Goal: Navigation & Orientation: Find specific page/section

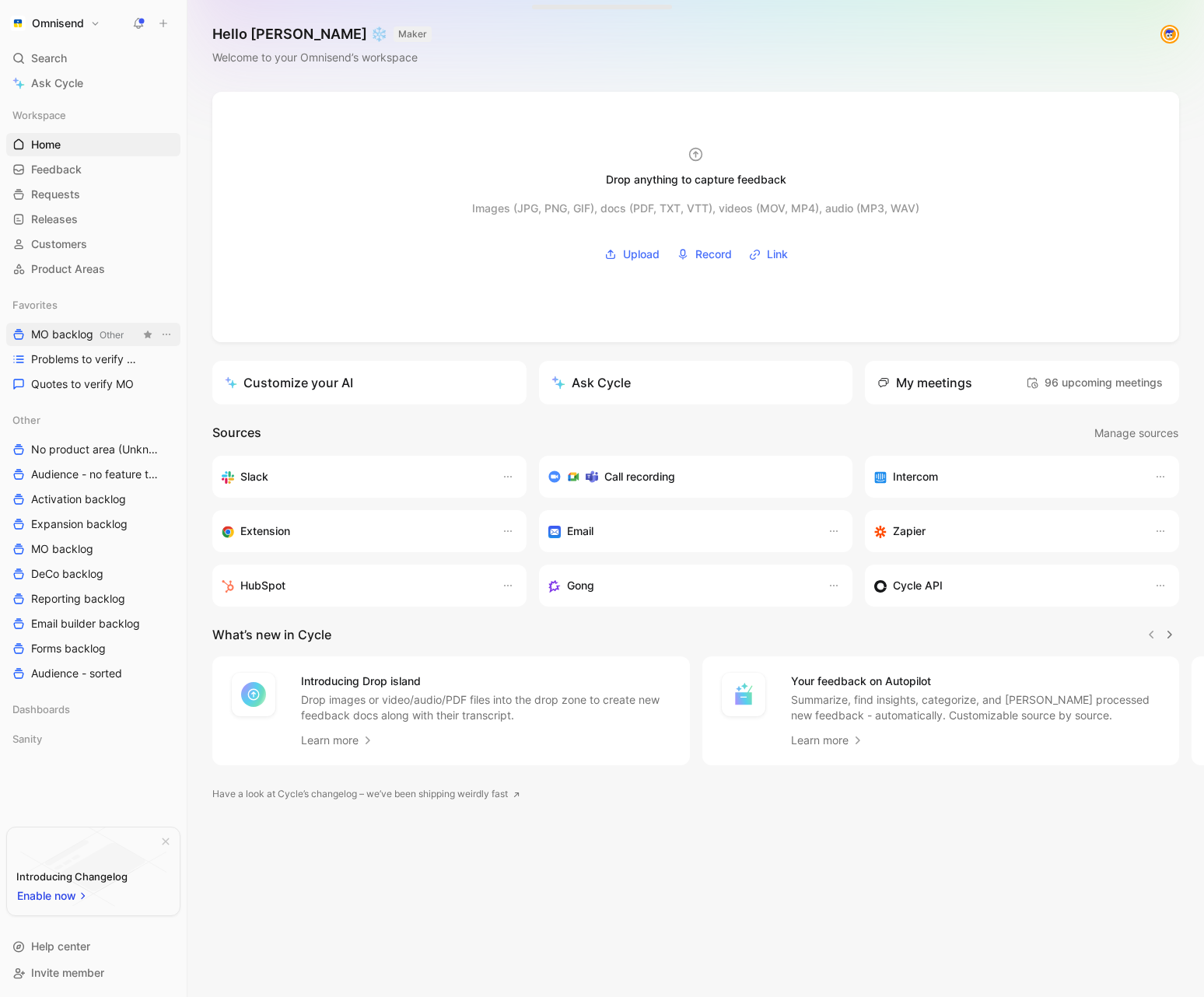
click at [69, 339] on span "MO backlog Other" at bounding box center [78, 335] width 93 height 16
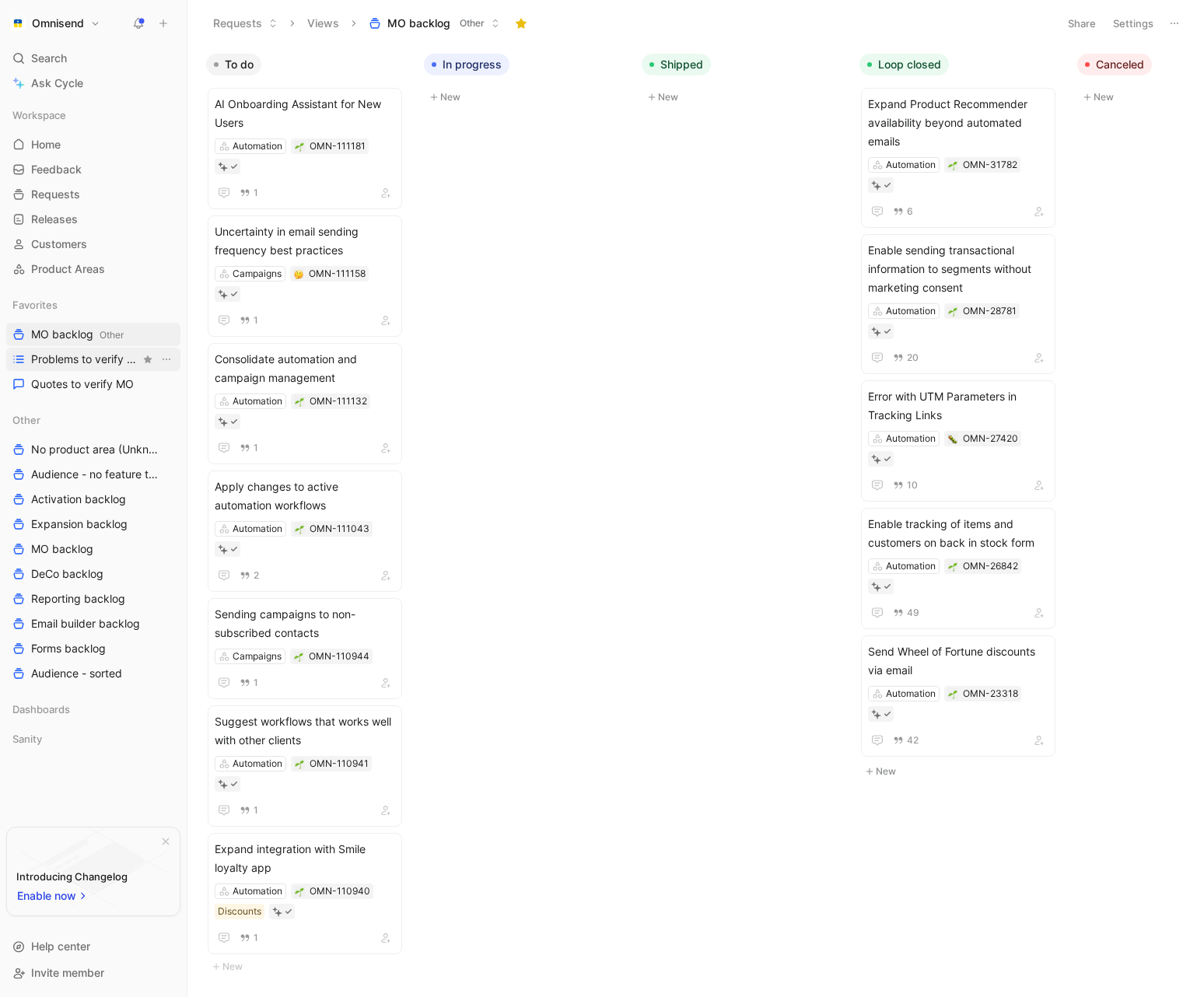
click at [72, 364] on span "Problems to verify MO" at bounding box center [86, 359] width 109 height 15
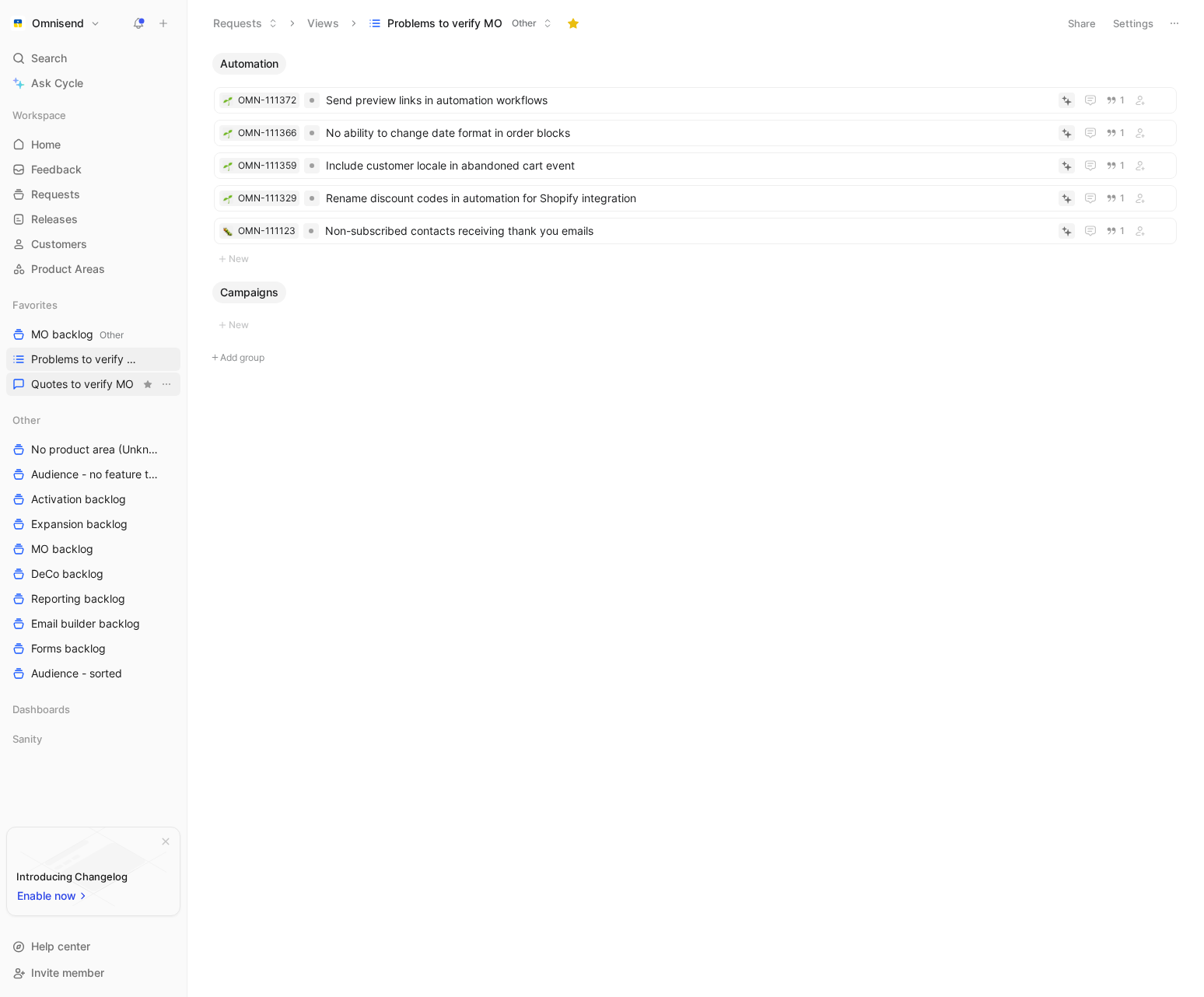
click at [76, 387] on span "Quotes to verify MO" at bounding box center [83, 384] width 103 height 15
